Goal: Task Accomplishment & Management: Manage account settings

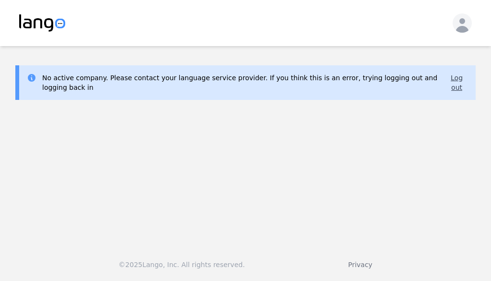
click at [458, 83] on button "Log out" at bounding box center [457, 82] width 23 height 19
click at [461, 80] on button "Log out" at bounding box center [457, 82] width 23 height 19
